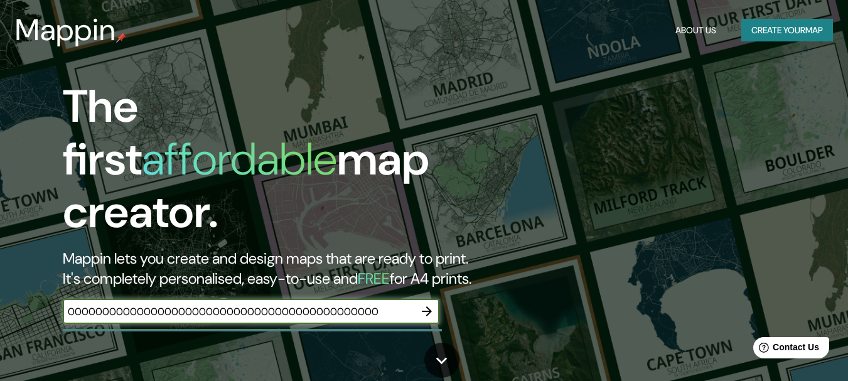
click at [385, 304] on input "000000000000000000000000000000000000000000000" at bounding box center [239, 311] width 352 height 14
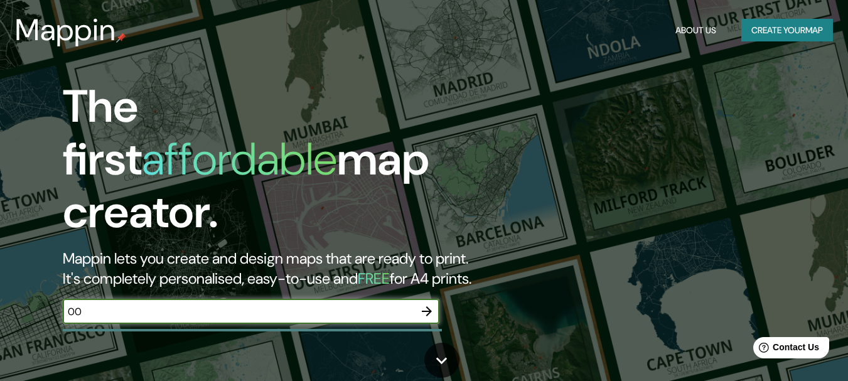
type input "0"
type input "A"
type input "[GEOGRAPHIC_DATA][PERSON_NAME], [GEOGRAPHIC_DATA]"
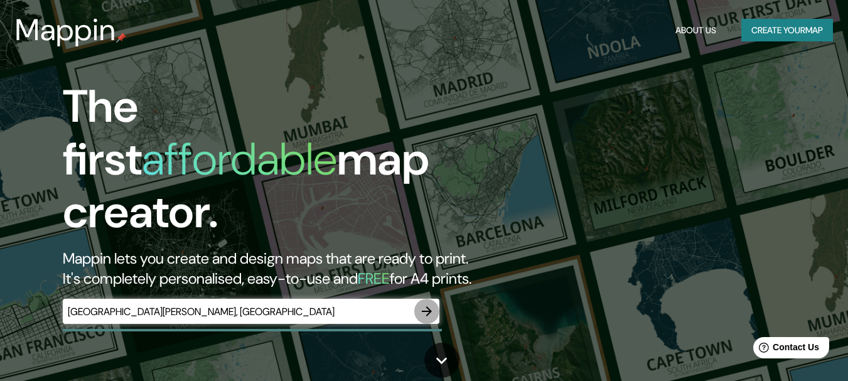
click at [426, 306] on icon "button" at bounding box center [427, 311] width 10 height 10
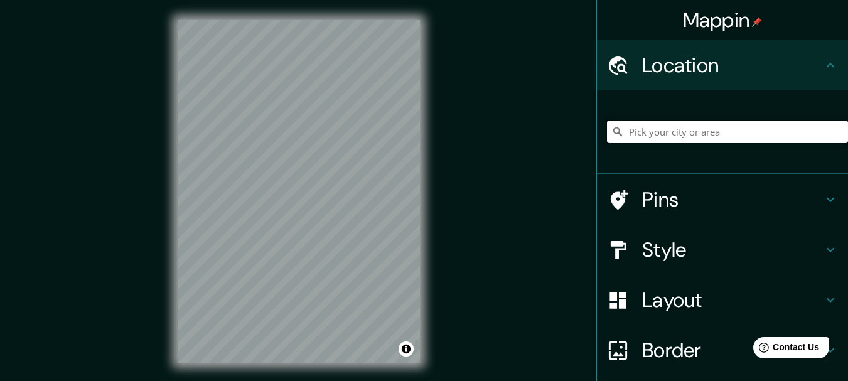
click at [676, 138] on input "Pick your city or area" at bounding box center [727, 132] width 241 height 23
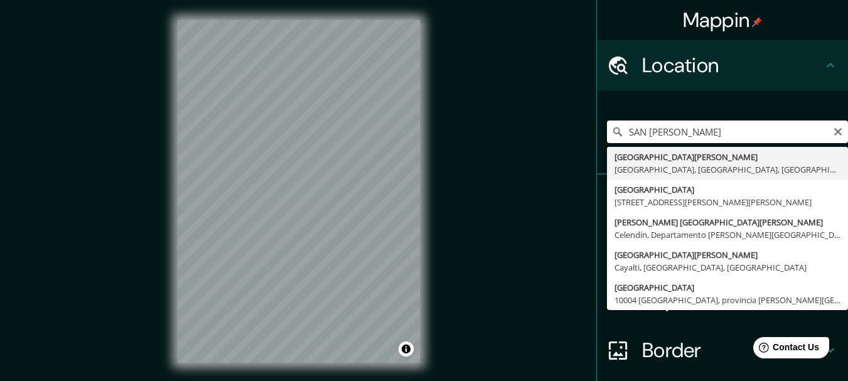
type input "[GEOGRAPHIC_DATA][PERSON_NAME], [GEOGRAPHIC_DATA], [GEOGRAPHIC_DATA], [GEOGRAPH…"
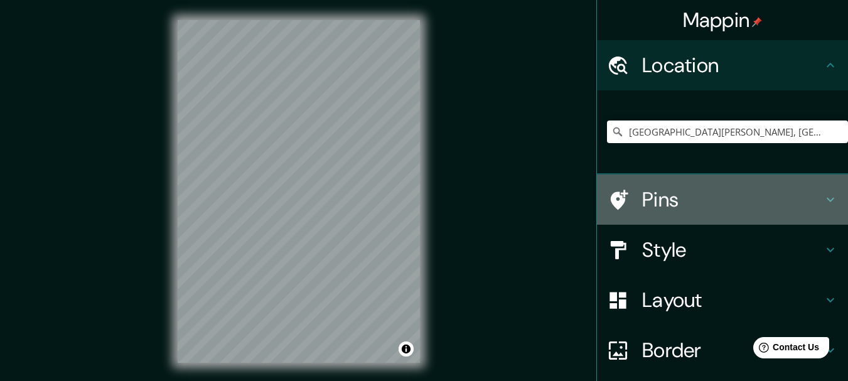
click at [764, 195] on h4 "Pins" at bounding box center [732, 199] width 181 height 25
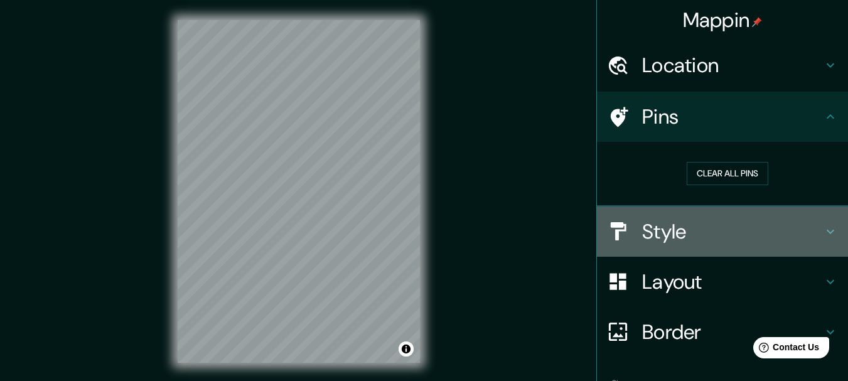
click at [732, 219] on h4 "Style" at bounding box center [732, 231] width 181 height 25
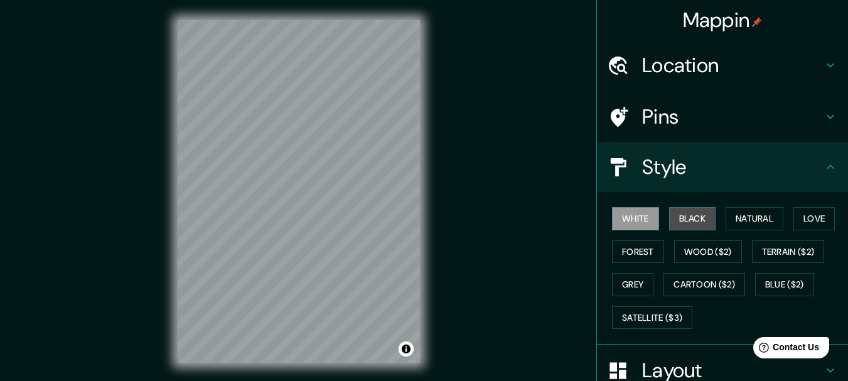
click at [696, 222] on button "Black" at bounding box center [692, 218] width 47 height 23
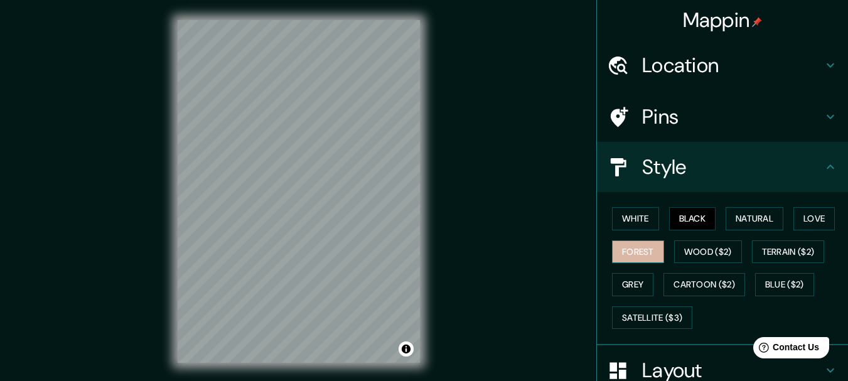
click at [643, 251] on button "Forest" at bounding box center [638, 251] width 52 height 23
click at [689, 250] on button "Wood ($2)" at bounding box center [708, 251] width 68 height 23
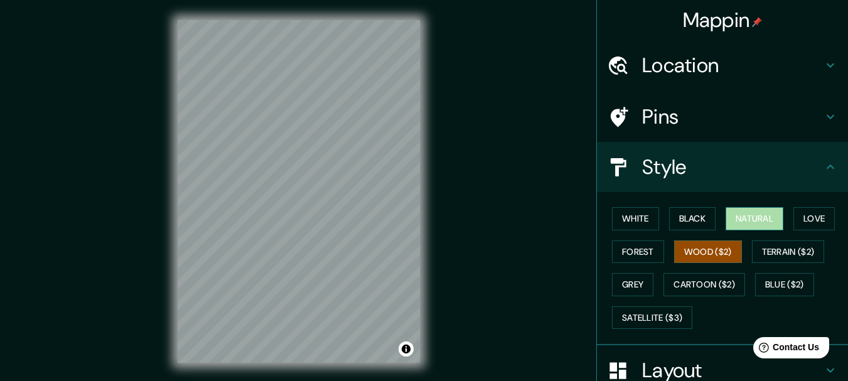
click at [741, 228] on button "Natural" at bounding box center [755, 218] width 58 height 23
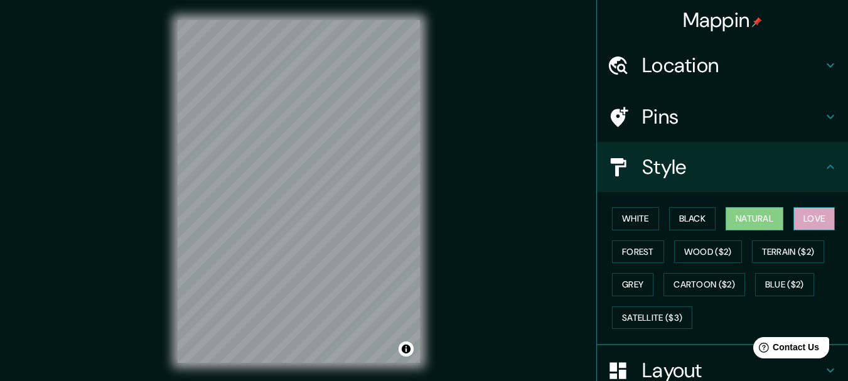
click at [795, 222] on button "Love" at bounding box center [814, 218] width 41 height 23
click at [776, 249] on button "Terrain ($2)" at bounding box center [788, 251] width 73 height 23
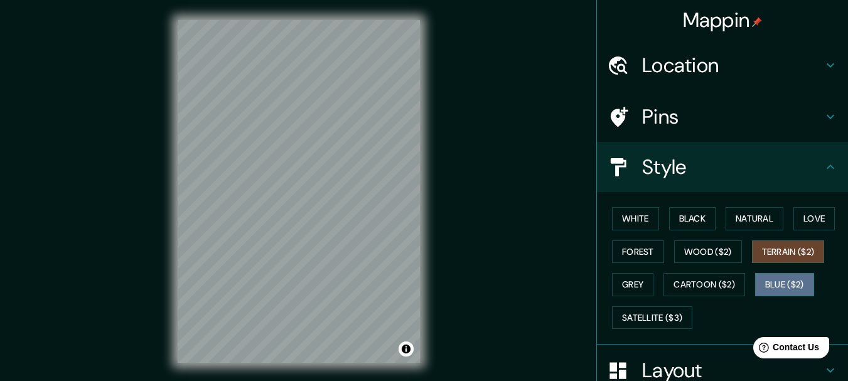
click at [767, 279] on button "Blue ($2)" at bounding box center [784, 284] width 59 height 23
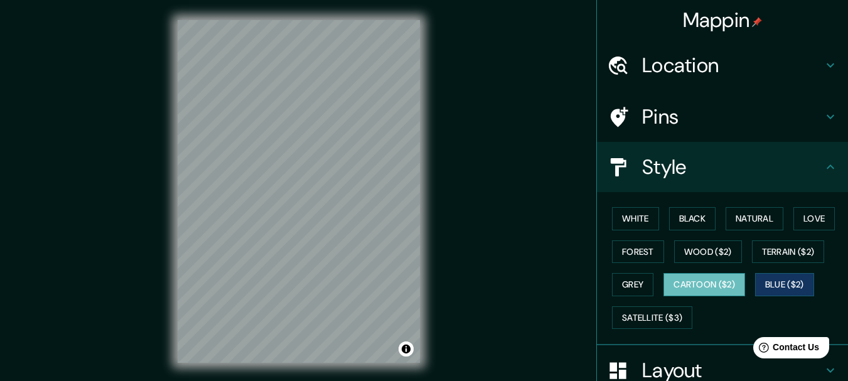
click at [704, 294] on button "Cartoon ($2)" at bounding box center [705, 284] width 82 height 23
click at [632, 288] on button "Grey" at bounding box center [632, 284] width 41 height 23
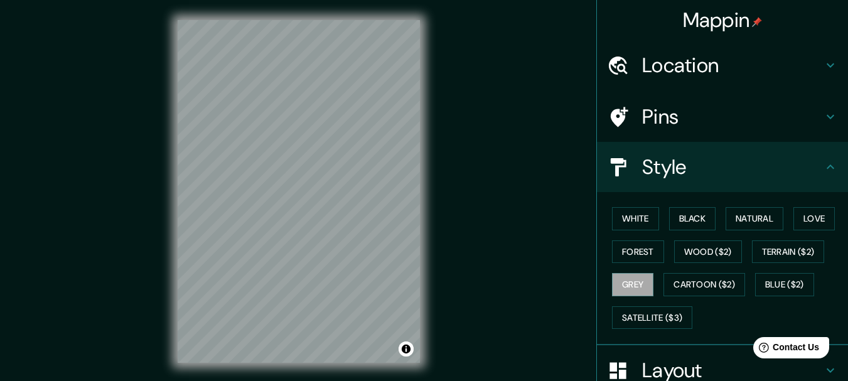
click at [632, 237] on div "White Black Natural Love Forest Wood ($2) Terrain ($2) Grey Cartoon ($2) Blue (…" at bounding box center [727, 268] width 241 height 132
click at [632, 245] on button "Forest" at bounding box center [638, 251] width 52 height 23
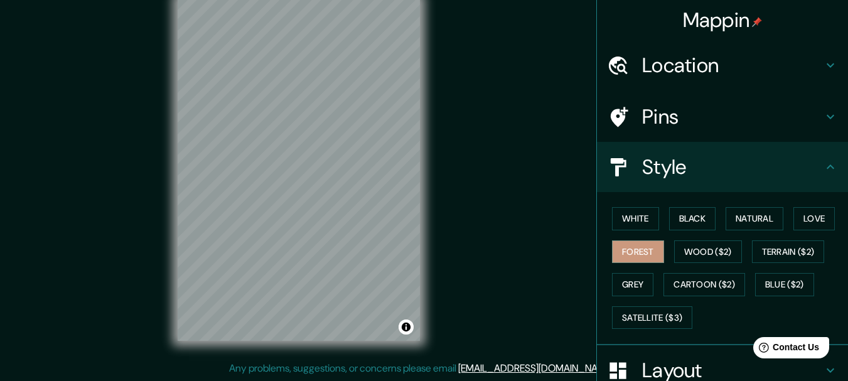
click at [689, 70] on h4 "Location" at bounding box center [732, 65] width 181 height 25
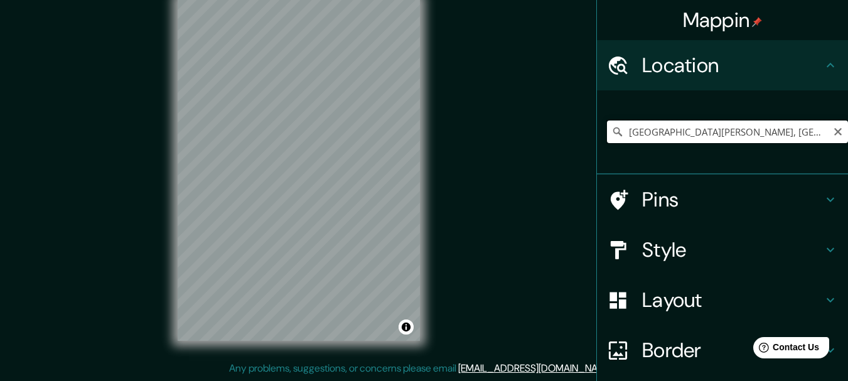
click at [783, 135] on input "[GEOGRAPHIC_DATA][PERSON_NAME], [GEOGRAPHIC_DATA], [GEOGRAPHIC_DATA], [GEOGRAPH…" at bounding box center [727, 132] width 241 height 23
click at [834, 130] on icon "Clear" at bounding box center [838, 132] width 8 height 8
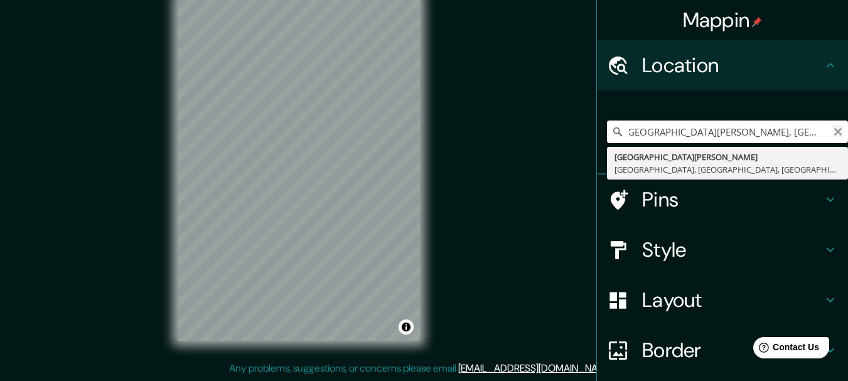
scroll to position [0, 0]
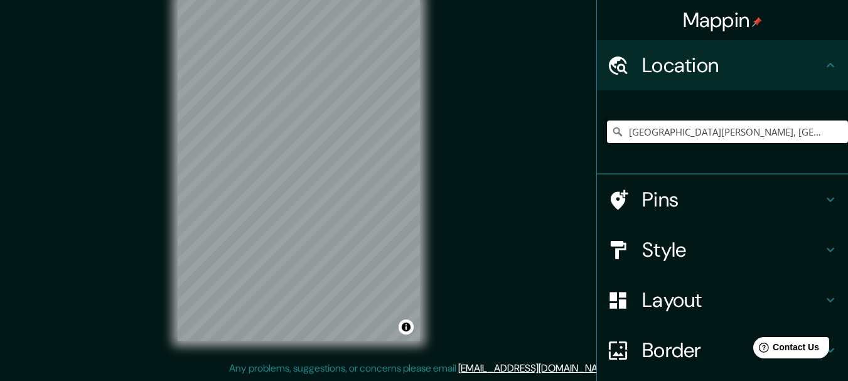
type input "[GEOGRAPHIC_DATA][PERSON_NAME], [GEOGRAPHIC_DATA], [GEOGRAPHIC_DATA], [GEOGRAPH…"
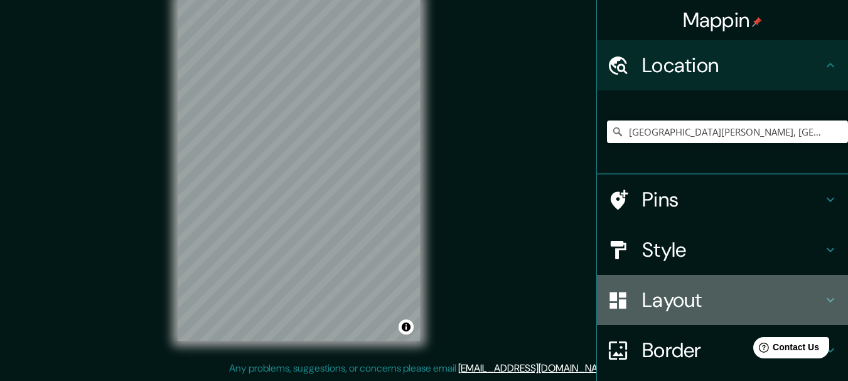
click at [722, 304] on h4 "Layout" at bounding box center [732, 300] width 181 height 25
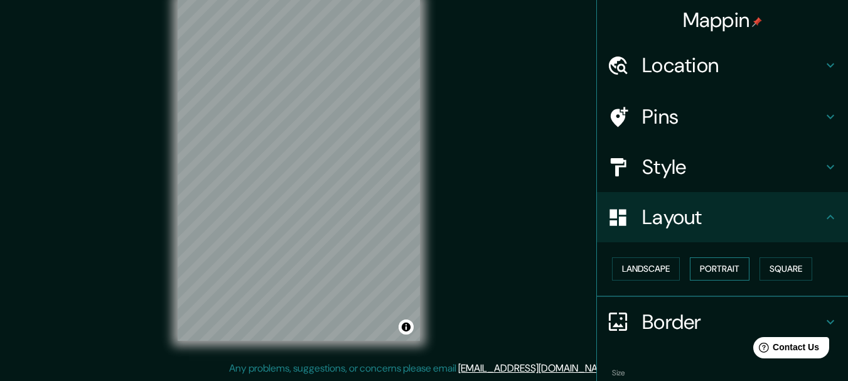
click at [706, 270] on button "Portrait" at bounding box center [720, 268] width 60 height 23
click at [782, 272] on button "Square" at bounding box center [786, 268] width 53 height 23
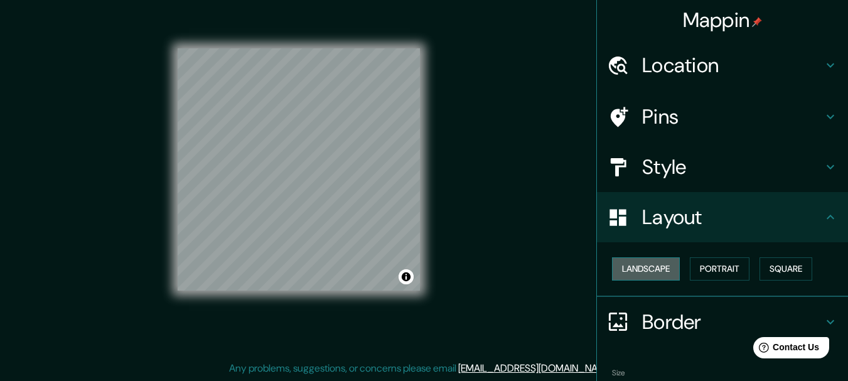
click at [640, 278] on button "Landscape" at bounding box center [646, 268] width 68 height 23
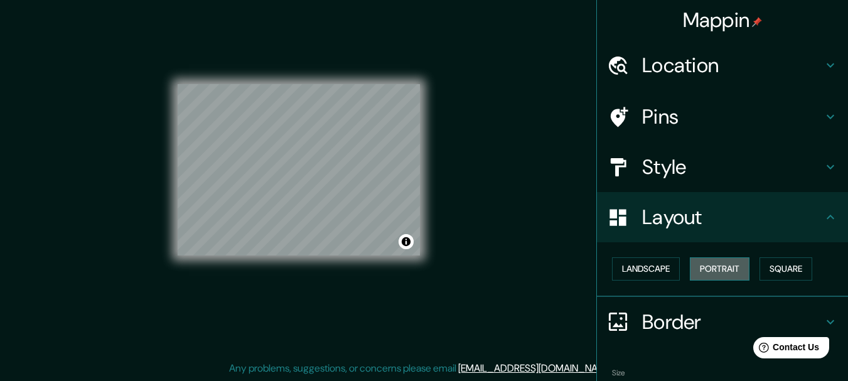
click at [699, 273] on button "Portrait" at bounding box center [720, 268] width 60 height 23
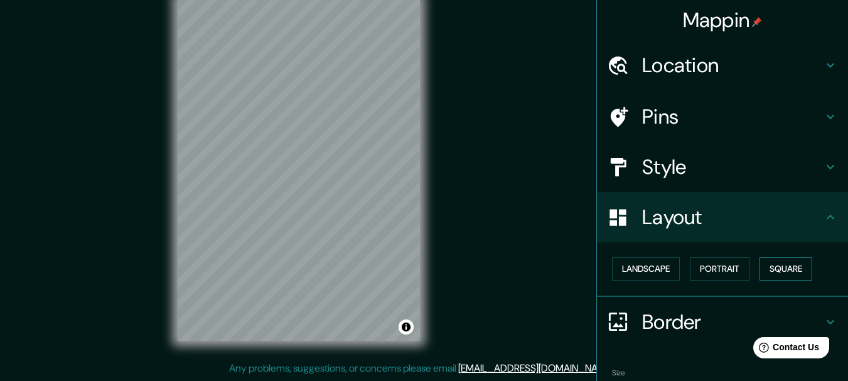
click at [796, 273] on button "Square" at bounding box center [786, 268] width 53 height 23
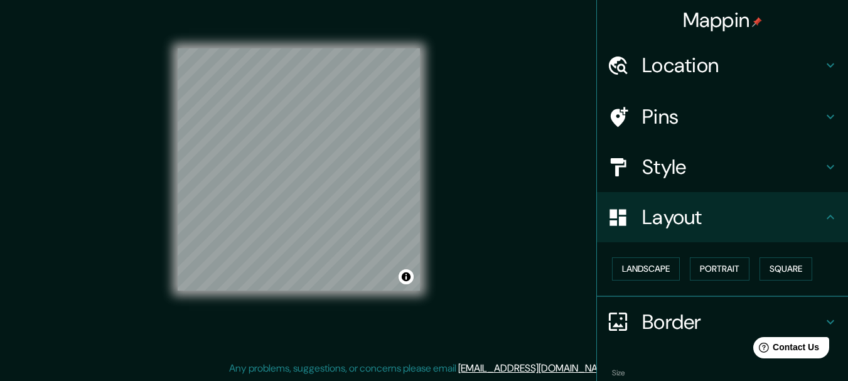
click at [683, 321] on h4 "Border" at bounding box center [732, 322] width 181 height 25
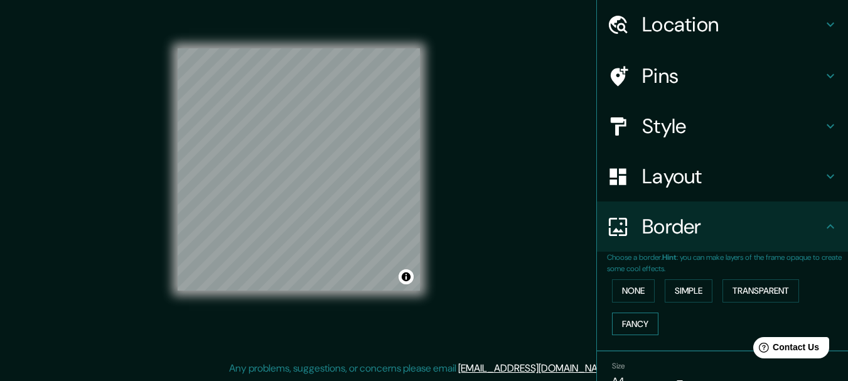
scroll to position [63, 0]
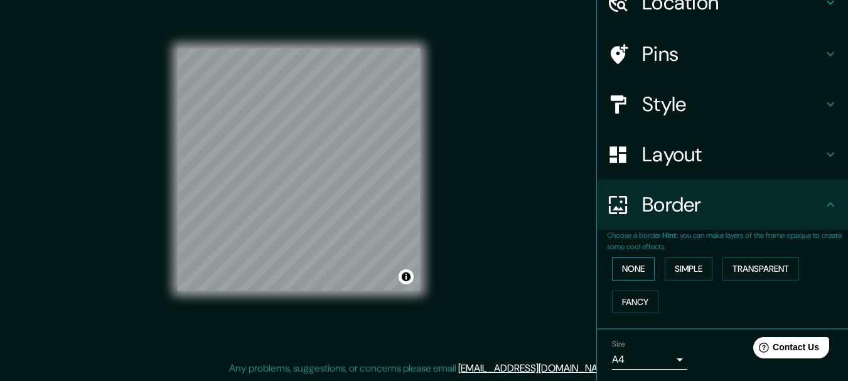
click at [635, 264] on button "None" at bounding box center [633, 268] width 43 height 23
click at [670, 262] on button "Simple" at bounding box center [689, 268] width 48 height 23
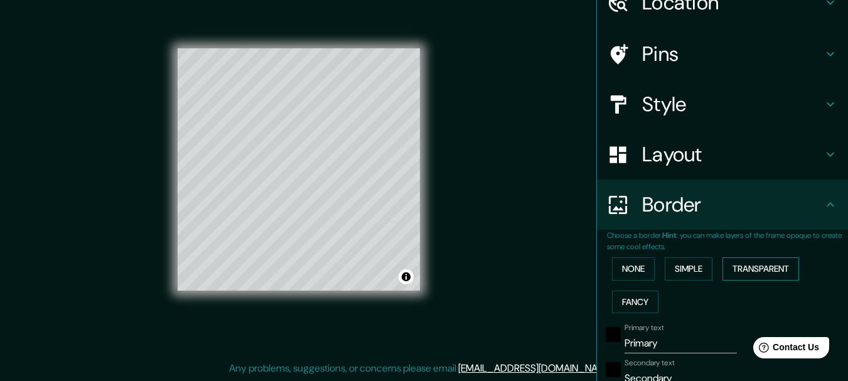
click at [750, 267] on button "Transparent" at bounding box center [761, 268] width 77 height 23
click at [627, 303] on button "Fancy" at bounding box center [635, 302] width 46 height 23
click at [620, 273] on button "None" at bounding box center [633, 268] width 43 height 23
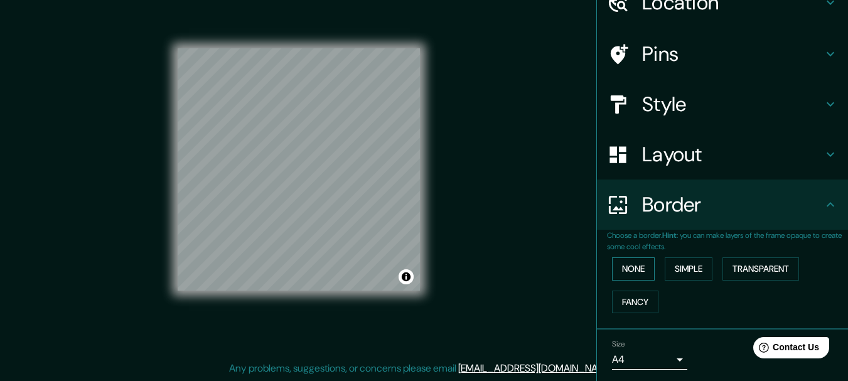
scroll to position [105, 0]
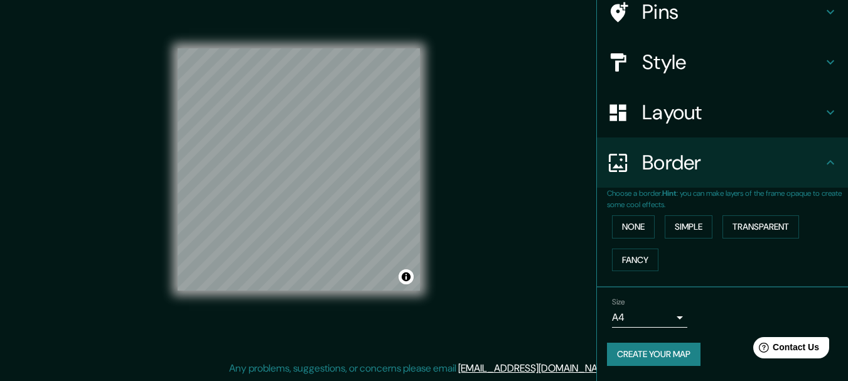
click at [650, 320] on body "Mappin Location [GEOGRAPHIC_DATA][PERSON_NAME], [GEOGRAPHIC_DATA], [GEOGRAPHIC_…" at bounding box center [424, 168] width 848 height 381
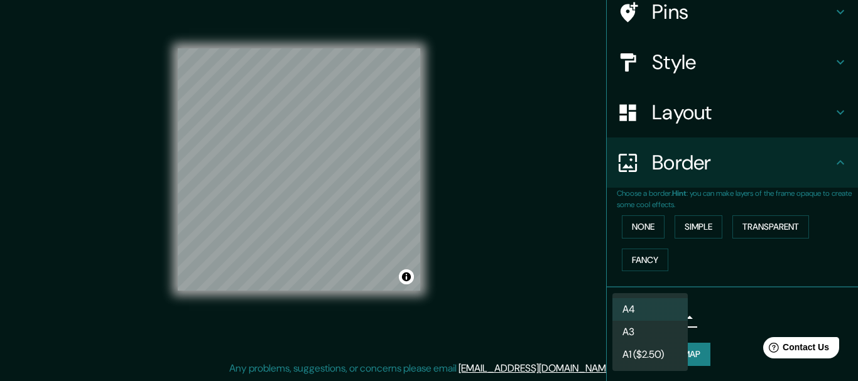
click at [719, 314] on div at bounding box center [429, 190] width 858 height 381
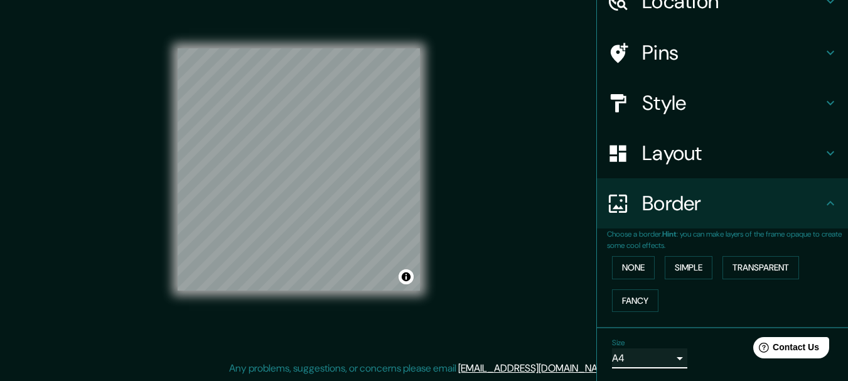
scroll to position [0, 0]
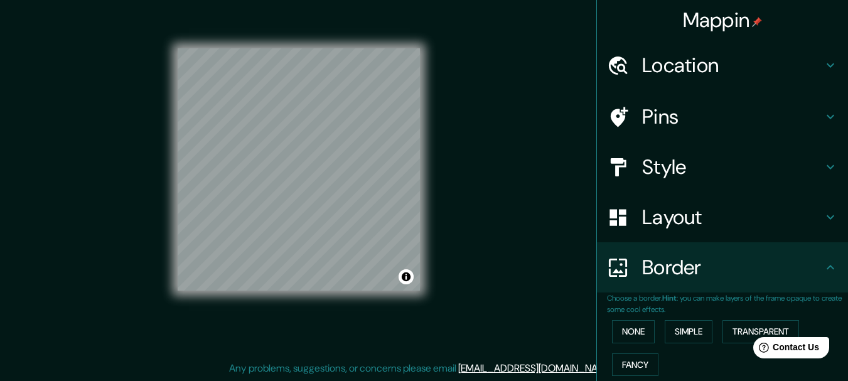
click at [660, 109] on h4 "Pins" at bounding box center [732, 116] width 181 height 25
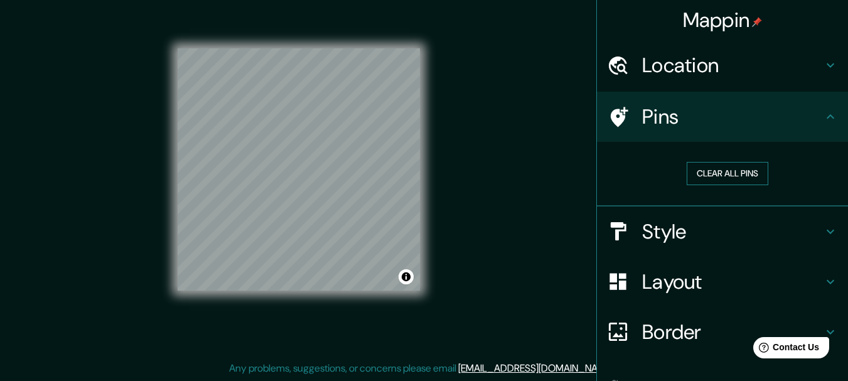
click at [708, 173] on button "Clear all pins" at bounding box center [728, 173] width 82 height 23
click at [708, 177] on button "Clear all pins" at bounding box center [728, 173] width 82 height 23
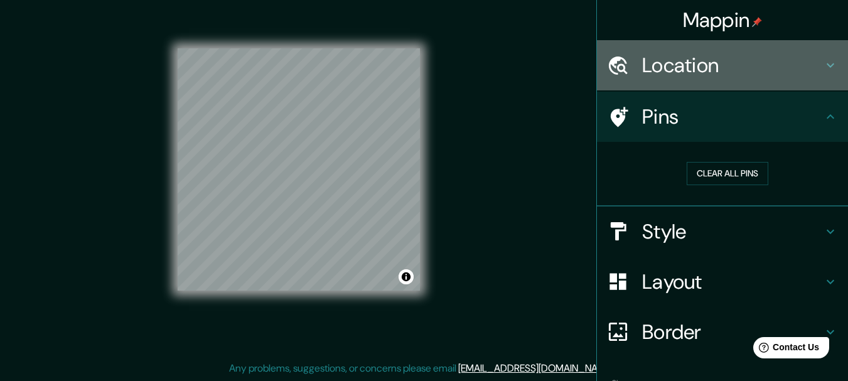
click at [698, 61] on h4 "Location" at bounding box center [732, 65] width 181 height 25
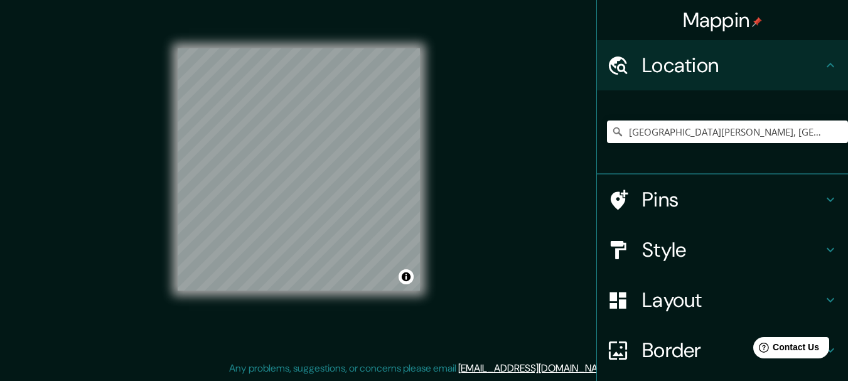
click at [691, 250] on h4 "Style" at bounding box center [732, 249] width 181 height 25
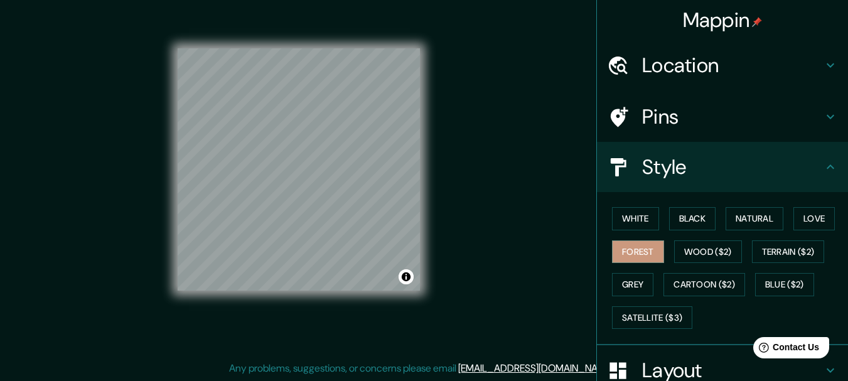
click at [657, 120] on h4 "Pins" at bounding box center [732, 116] width 181 height 25
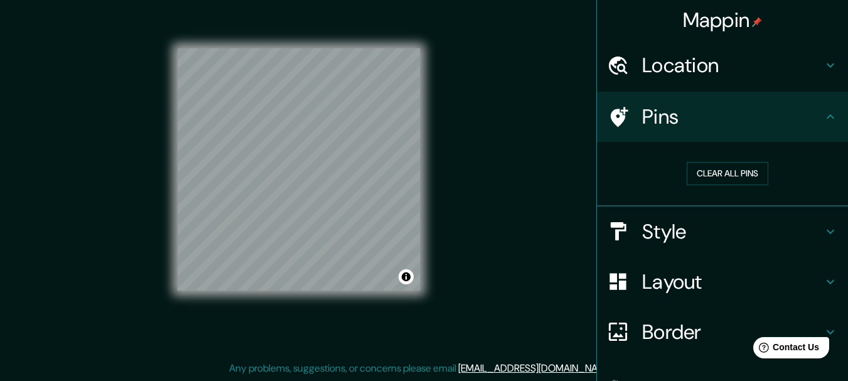
click at [687, 72] on h4 "Location" at bounding box center [732, 65] width 181 height 25
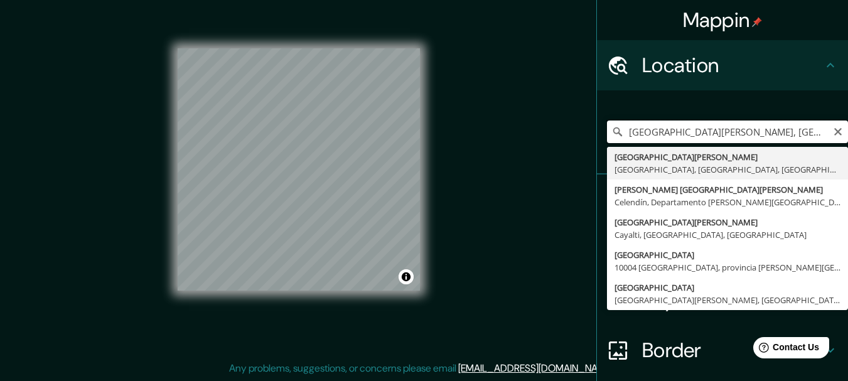
click at [759, 136] on input "[GEOGRAPHIC_DATA][PERSON_NAME], [GEOGRAPHIC_DATA], [GEOGRAPHIC_DATA], [GEOGRAPH…" at bounding box center [727, 132] width 241 height 23
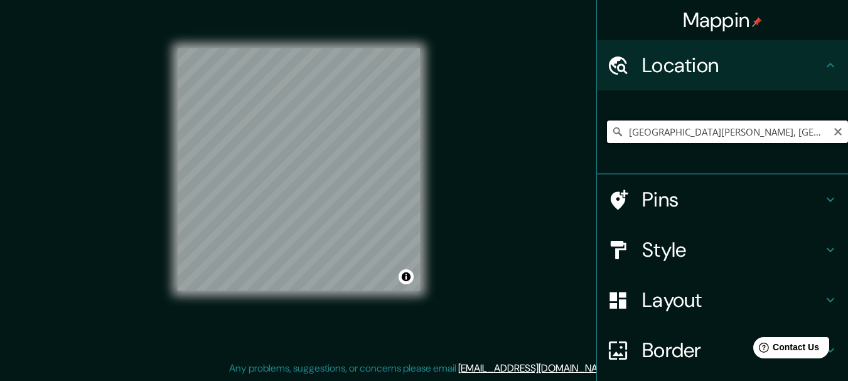
click at [759, 135] on input "[GEOGRAPHIC_DATA][PERSON_NAME], [GEOGRAPHIC_DATA], [GEOGRAPHIC_DATA], [GEOGRAPH…" at bounding box center [727, 132] width 241 height 23
click at [749, 138] on input "[GEOGRAPHIC_DATA][PERSON_NAME], [GEOGRAPHIC_DATA], [GEOGRAPHIC_DATA], [GEOGRAPH…" at bounding box center [727, 132] width 241 height 23
drag, startPoint x: 748, startPoint y: 133, endPoint x: 730, endPoint y: 133, distance: 18.8
click at [746, 133] on input "[GEOGRAPHIC_DATA][PERSON_NAME], [GEOGRAPHIC_DATA], [GEOGRAPHIC_DATA], [GEOGRAPH…" at bounding box center [727, 132] width 241 height 23
drag, startPoint x: 730, startPoint y: 133, endPoint x: 718, endPoint y: 134, distance: 12.0
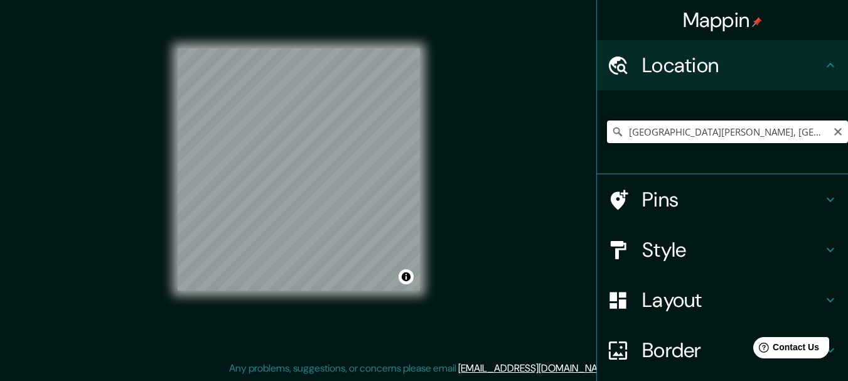
click at [718, 134] on input "[GEOGRAPHIC_DATA][PERSON_NAME], [GEOGRAPHIC_DATA], [GEOGRAPHIC_DATA], [GEOGRAPH…" at bounding box center [727, 132] width 241 height 23
click at [834, 132] on input "[GEOGRAPHIC_DATA][PERSON_NAME], [GEOGRAPHIC_DATA], [GEOGRAPHIC_DATA], [GEOGRAPH…" at bounding box center [727, 132] width 241 height 23
drag, startPoint x: 829, startPoint y: 134, endPoint x: 779, endPoint y: 145, distance: 51.5
click at [833, 134] on icon "Clear" at bounding box center [838, 132] width 10 height 10
click at [779, 146] on div "[GEOGRAPHIC_DATA][PERSON_NAME], [GEOGRAPHIC_DATA], [GEOGRAPHIC_DATA] [GEOGRAPHI…" at bounding box center [727, 131] width 241 height 63
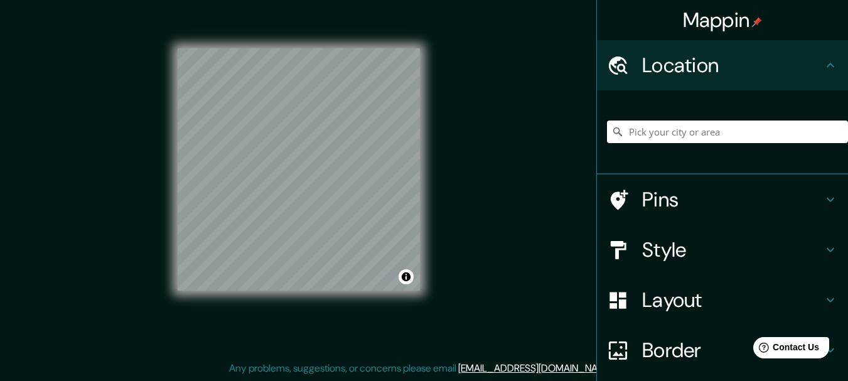
click at [752, 141] on input "Pick your city or area" at bounding box center [727, 132] width 241 height 23
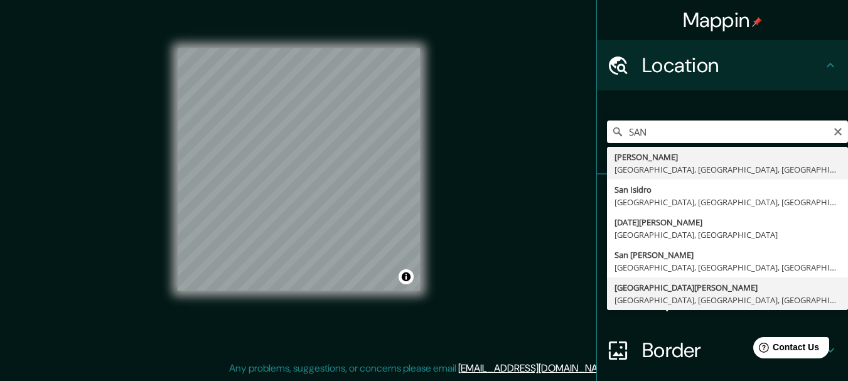
type input "[GEOGRAPHIC_DATA][PERSON_NAME], [GEOGRAPHIC_DATA], [GEOGRAPHIC_DATA], [GEOGRAPH…"
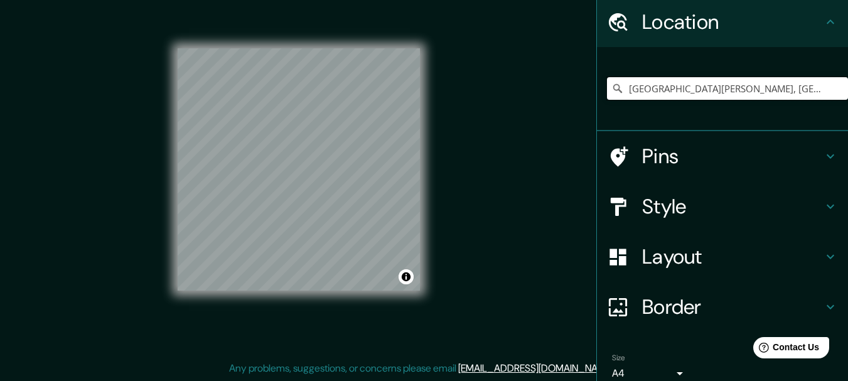
scroll to position [99, 0]
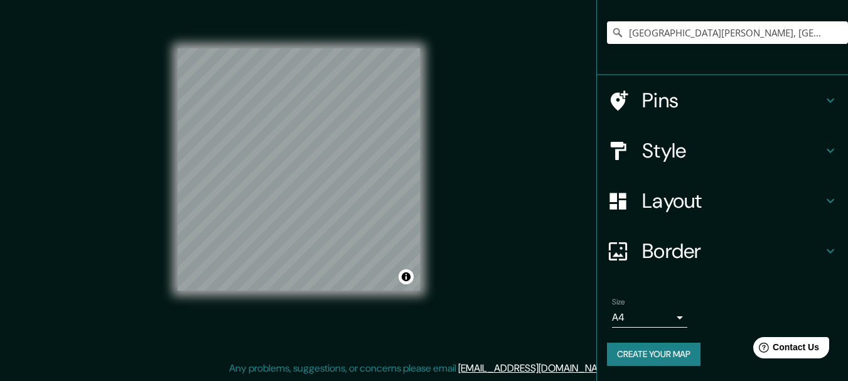
click at [650, 353] on button "Create your map" at bounding box center [654, 354] width 94 height 23
click at [625, 361] on button "Create your map" at bounding box center [654, 354] width 94 height 23
click at [408, 278] on button "Toggle attribution" at bounding box center [406, 276] width 15 height 15
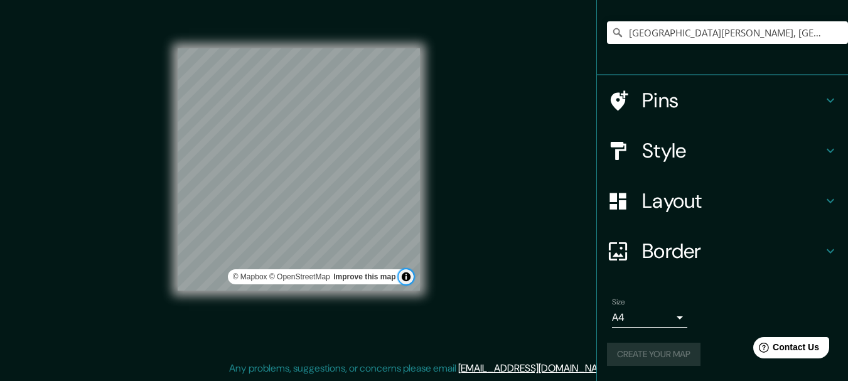
click at [408, 278] on button "Toggle attribution" at bounding box center [406, 276] width 15 height 15
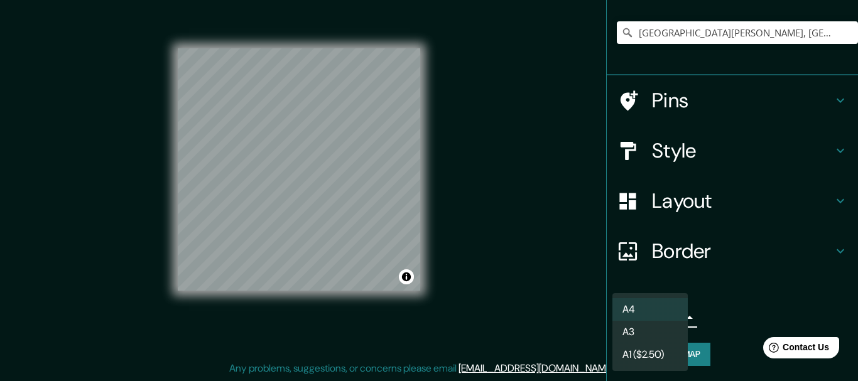
click at [666, 319] on body "Mappin Location [GEOGRAPHIC_DATA][PERSON_NAME], [GEOGRAPHIC_DATA], [GEOGRAPHIC_…" at bounding box center [429, 168] width 858 height 381
click at [666, 317] on li "A4" at bounding box center [649, 309] width 75 height 23
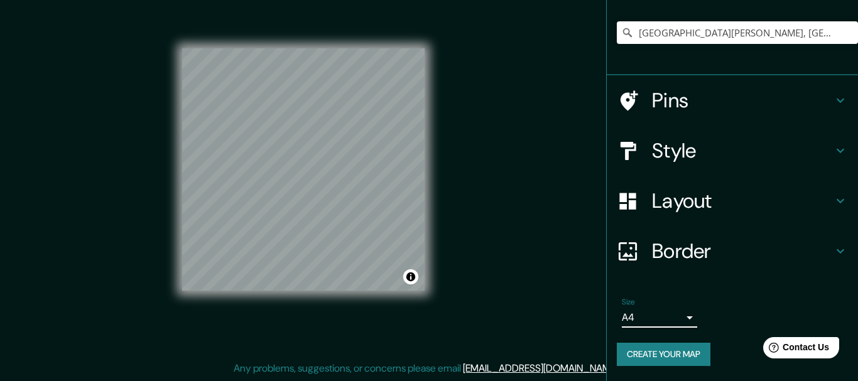
click at [671, 318] on body "Mappin Location [GEOGRAPHIC_DATA][PERSON_NAME], [GEOGRAPHIC_DATA], [GEOGRAPHIC_…" at bounding box center [429, 168] width 858 height 381
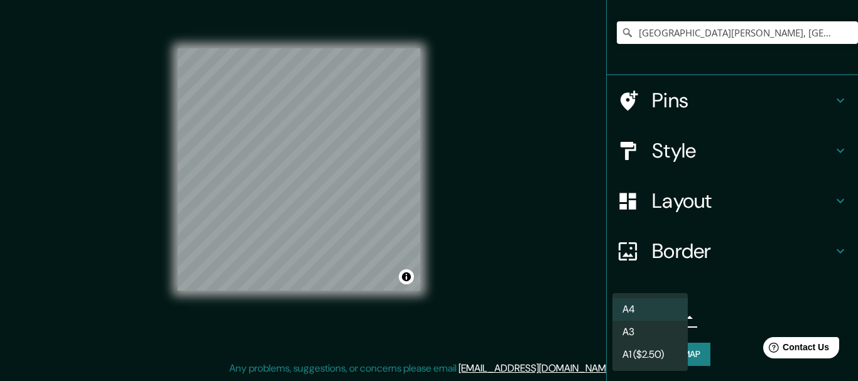
click at [654, 329] on li "A3" at bounding box center [649, 332] width 75 height 23
type input "a4"
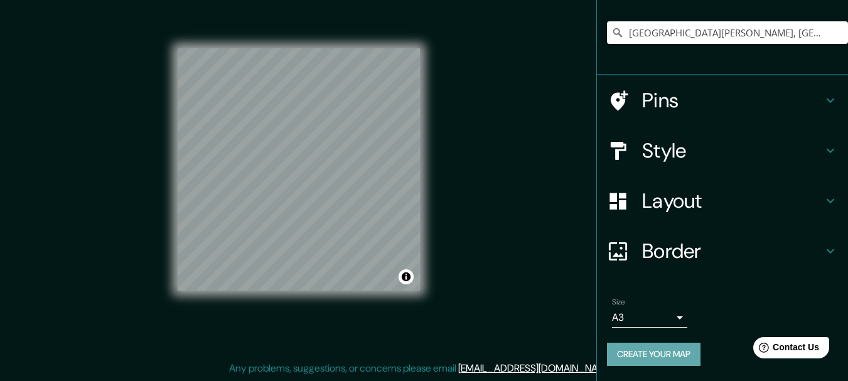
click at [651, 352] on button "Create your map" at bounding box center [654, 354] width 94 height 23
click at [633, 358] on button "Create your map" at bounding box center [654, 354] width 94 height 23
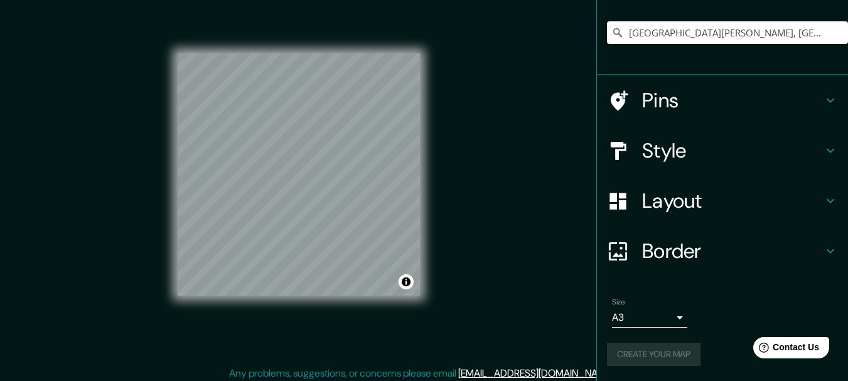
scroll to position [22, 0]
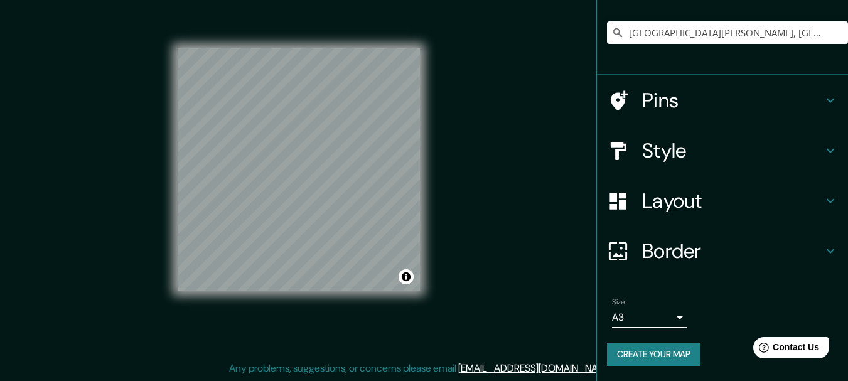
click at [681, 111] on h4 "Pins" at bounding box center [732, 100] width 181 height 25
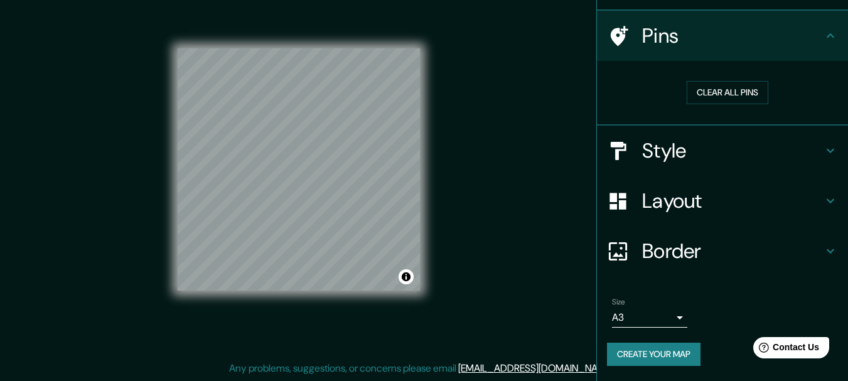
scroll to position [80, 0]
click at [705, 98] on button "Clear all pins" at bounding box center [728, 93] width 82 height 23
click at [708, 97] on button "Clear all pins" at bounding box center [728, 93] width 82 height 23
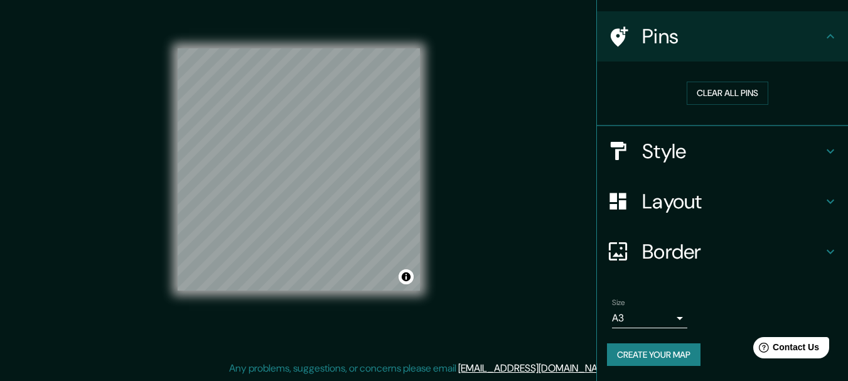
drag, startPoint x: 708, startPoint y: 97, endPoint x: 666, endPoint y: 86, distance: 43.4
click at [655, 87] on div "Clear all pins" at bounding box center [727, 93] width 221 height 23
click at [703, 89] on button "Clear all pins" at bounding box center [728, 93] width 82 height 23
drag, startPoint x: 703, startPoint y: 90, endPoint x: 641, endPoint y: 81, distance: 62.2
click at [641, 81] on div "Clear all pins" at bounding box center [727, 93] width 241 height 43
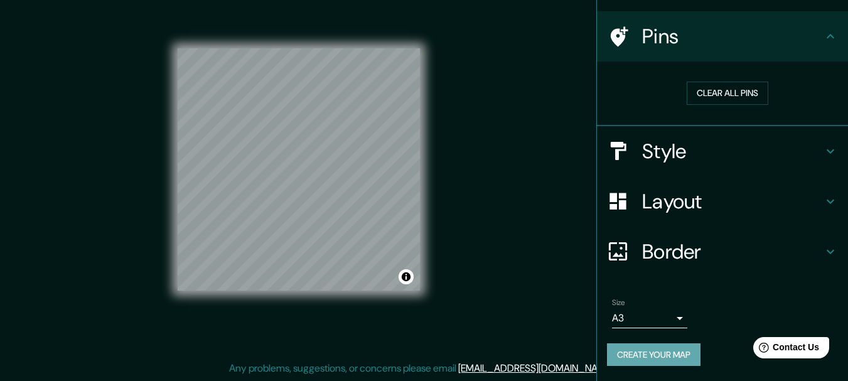
click at [662, 357] on button "Create your map" at bounding box center [654, 354] width 94 height 23
click at [662, 357] on div "Create your map" at bounding box center [722, 354] width 231 height 23
click at [408, 280] on button "Toggle attribution" at bounding box center [406, 276] width 15 height 15
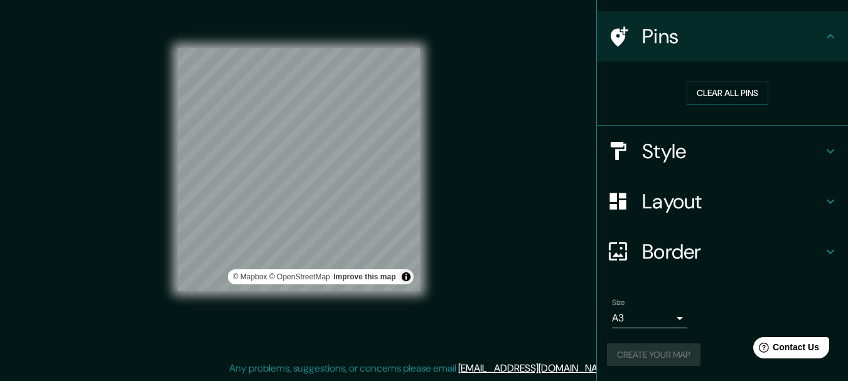
click at [458, 374] on p "Any problems, suggestions, or concerns please email [EMAIL_ADDRESS][DOMAIN_NAME…" at bounding box center [422, 368] width 386 height 15
click at [542, 369] on link "[EMAIL_ADDRESS][DOMAIN_NAME]" at bounding box center [535, 368] width 155 height 13
drag, startPoint x: 809, startPoint y: 343, endPoint x: 794, endPoint y: 343, distance: 15.7
click at [809, 345] on span "Contact Us" at bounding box center [796, 347] width 48 height 11
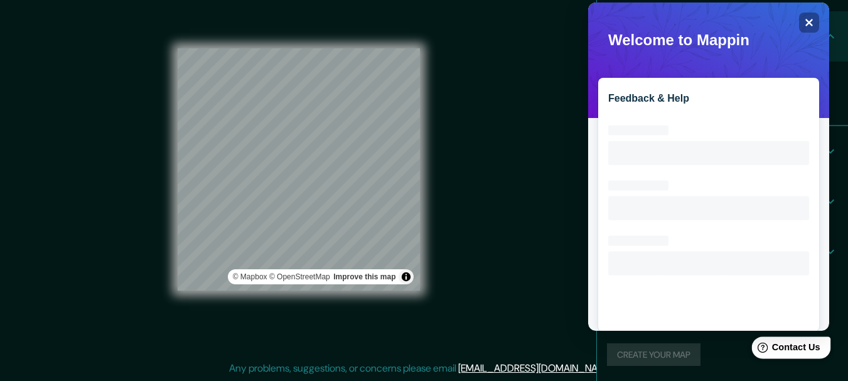
scroll to position [0, 0]
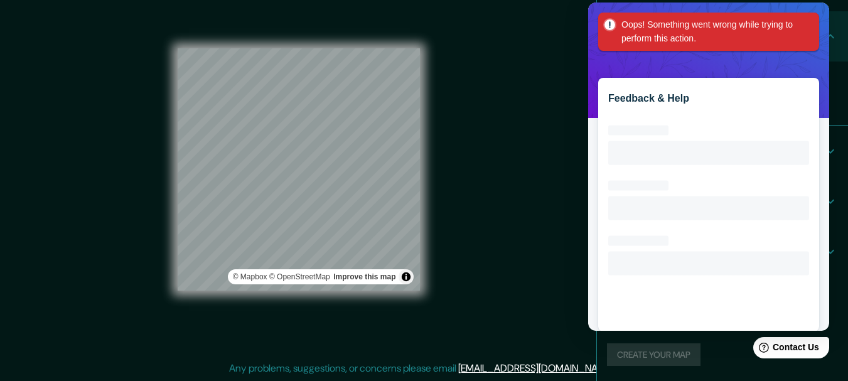
click at [570, 180] on div "Mappin Location [GEOGRAPHIC_DATA][PERSON_NAME], [GEOGRAPHIC_DATA], [GEOGRAPHIC_…" at bounding box center [424, 179] width 848 height 403
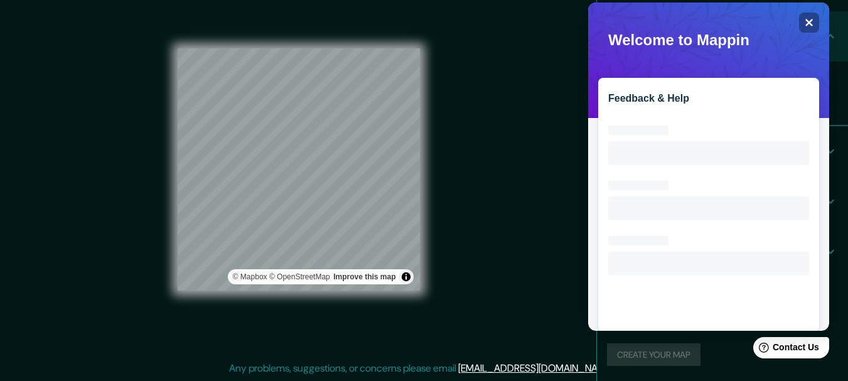
drag, startPoint x: 552, startPoint y: 259, endPoint x: 571, endPoint y: 260, distance: 18.9
click at [562, 262] on div "Mappin Location [GEOGRAPHIC_DATA][PERSON_NAME], [GEOGRAPHIC_DATA], [GEOGRAPHIC_…" at bounding box center [424, 179] width 848 height 403
click at [811, 26] on icon "Close" at bounding box center [808, 22] width 9 height 9
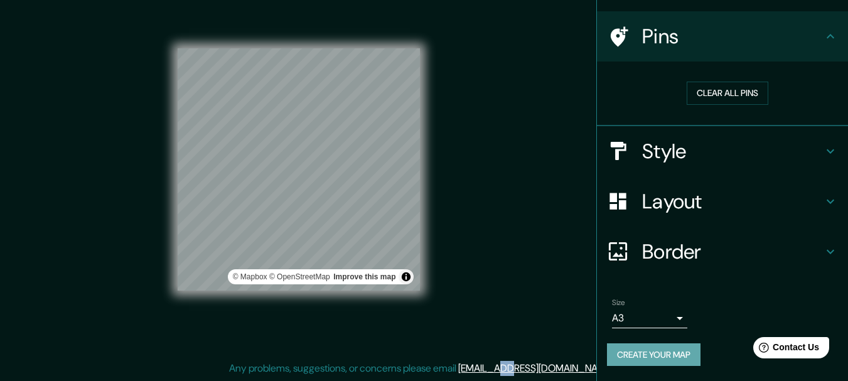
click at [676, 357] on button "Create your map" at bounding box center [654, 354] width 94 height 23
click at [676, 358] on div "Create your map" at bounding box center [722, 354] width 231 height 23
click at [566, 286] on div "Mappin Location [GEOGRAPHIC_DATA][PERSON_NAME], [GEOGRAPHIC_DATA], [GEOGRAPHIC_…" at bounding box center [424, 179] width 848 height 403
drag, startPoint x: 559, startPoint y: 288, endPoint x: 602, endPoint y: 310, distance: 48.0
click at [562, 288] on div "Mappin Location [GEOGRAPHIC_DATA][PERSON_NAME], [GEOGRAPHIC_DATA], [GEOGRAPHIC_…" at bounding box center [424, 179] width 848 height 403
